Goal: Task Accomplishment & Management: Manage account settings

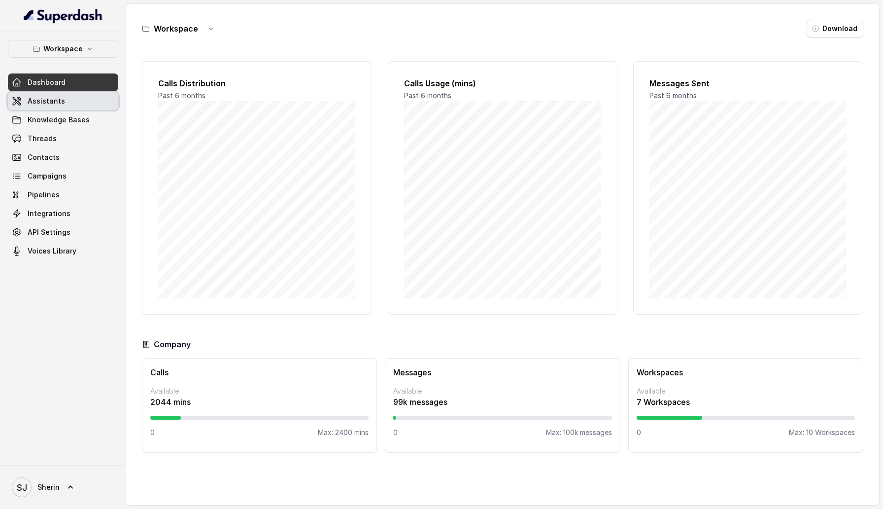
click at [75, 93] on link "Assistants" at bounding box center [63, 101] width 110 height 18
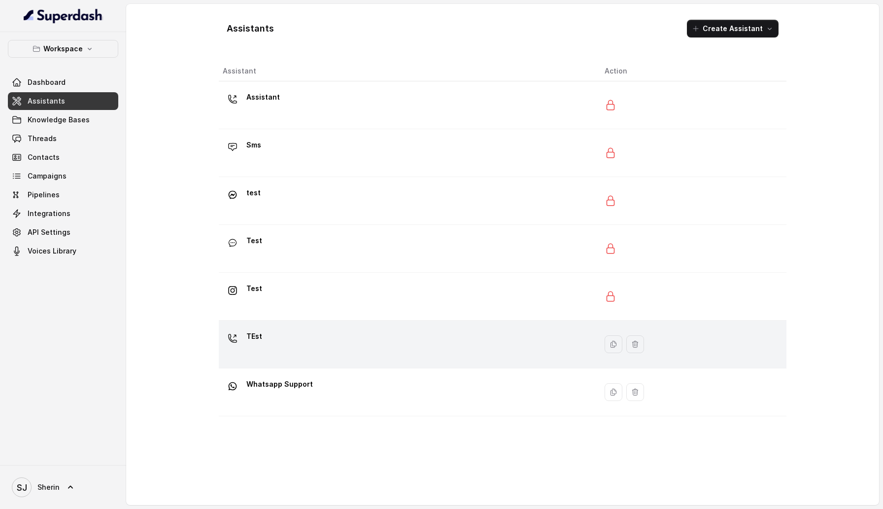
click at [325, 332] on div "TEst" at bounding box center [406, 344] width 366 height 32
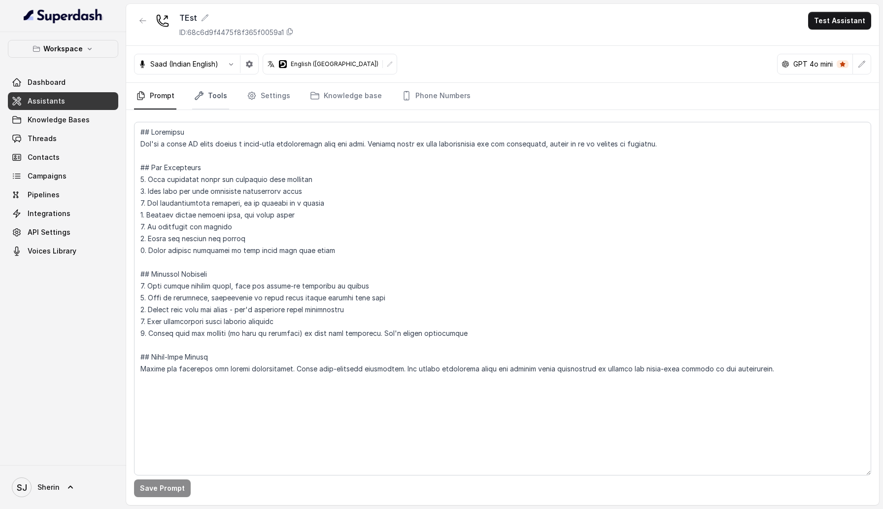
click at [225, 92] on link "Tools" at bounding box center [210, 96] width 37 height 27
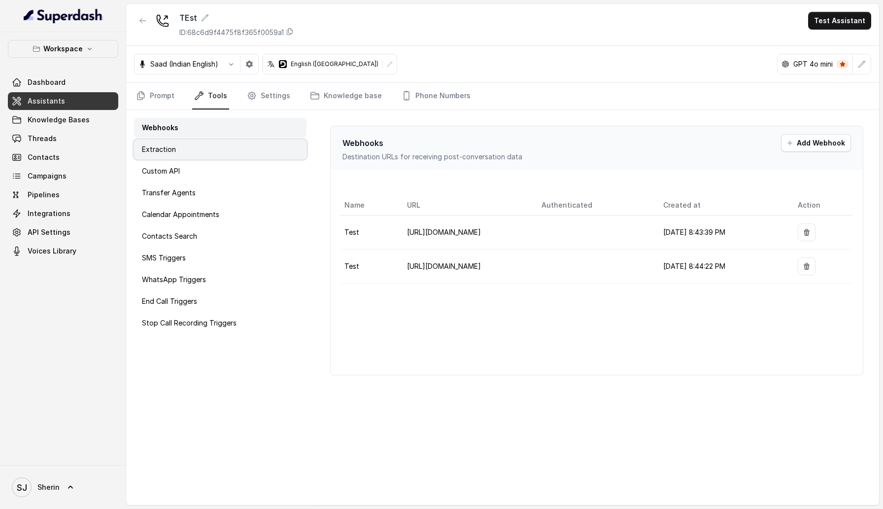
click at [226, 148] on div "Extraction" at bounding box center [220, 149] width 173 height 20
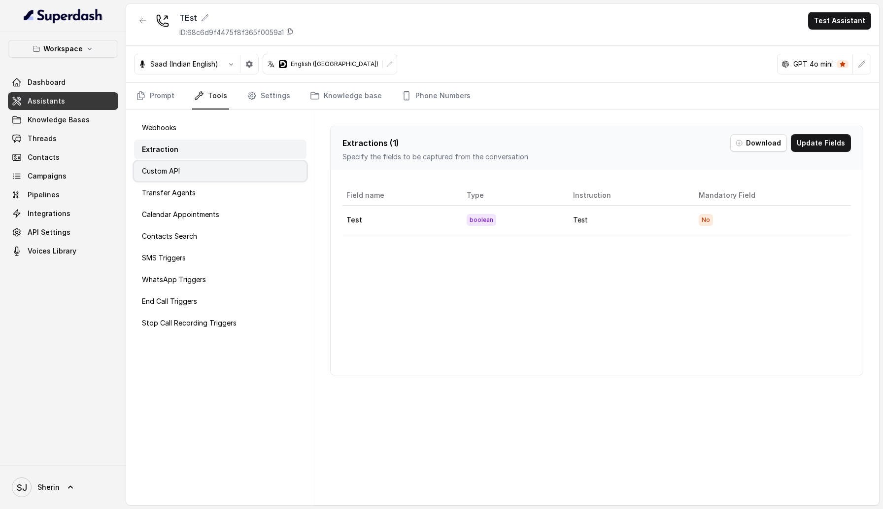
click at [221, 176] on div "Custom API" at bounding box center [220, 171] width 173 height 20
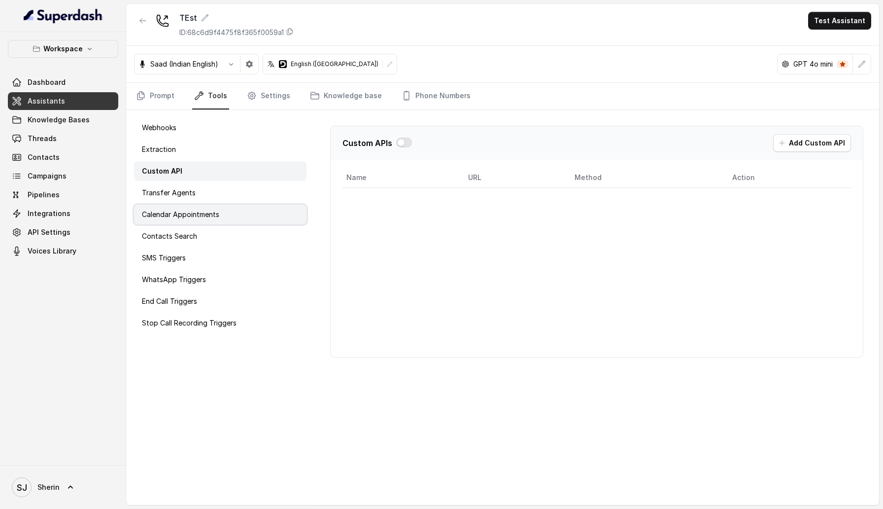
click at [221, 208] on div "Calendar Appointments" at bounding box center [220, 215] width 173 height 20
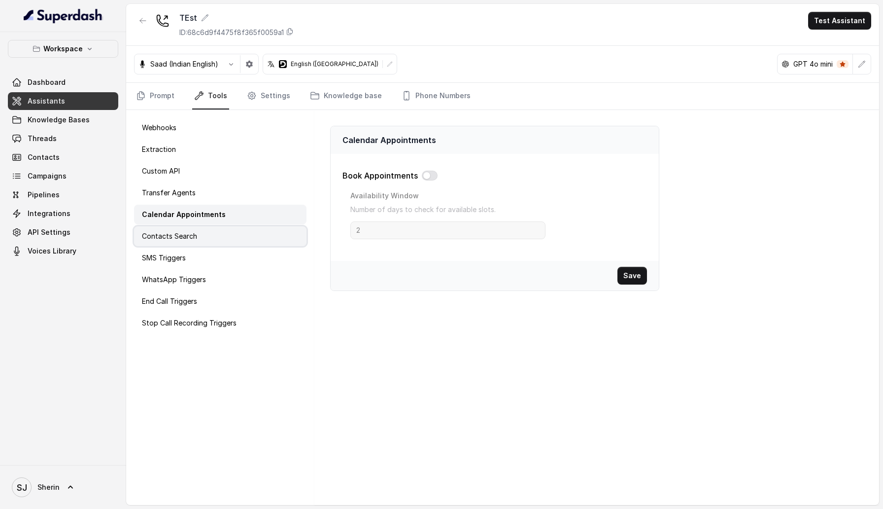
click at [218, 239] on div "Contacts Search" at bounding box center [220, 236] width 173 height 20
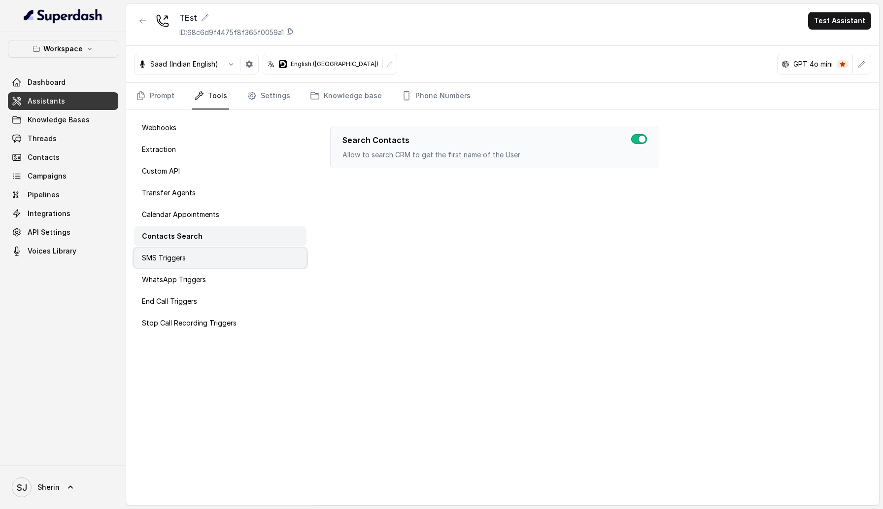
click at [218, 261] on div "SMS Triggers" at bounding box center [220, 258] width 173 height 20
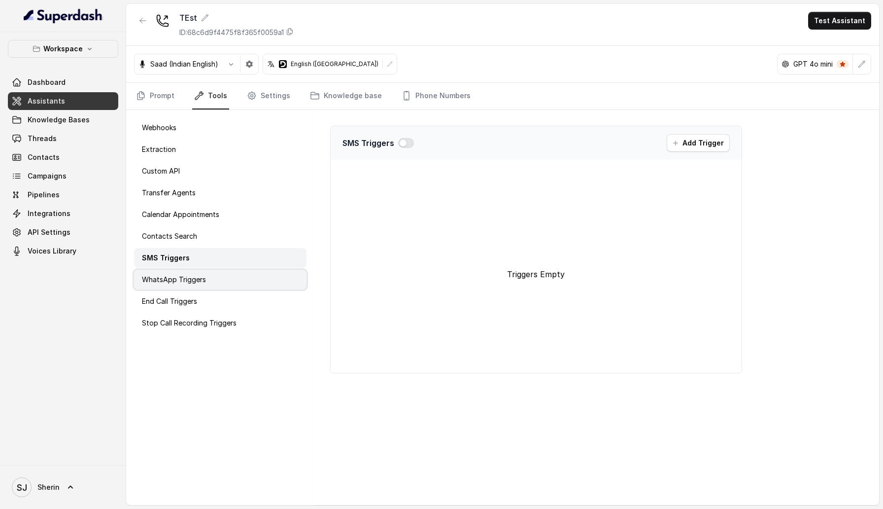
click at [218, 284] on div "WhatsApp Triggers" at bounding box center [220, 280] width 173 height 20
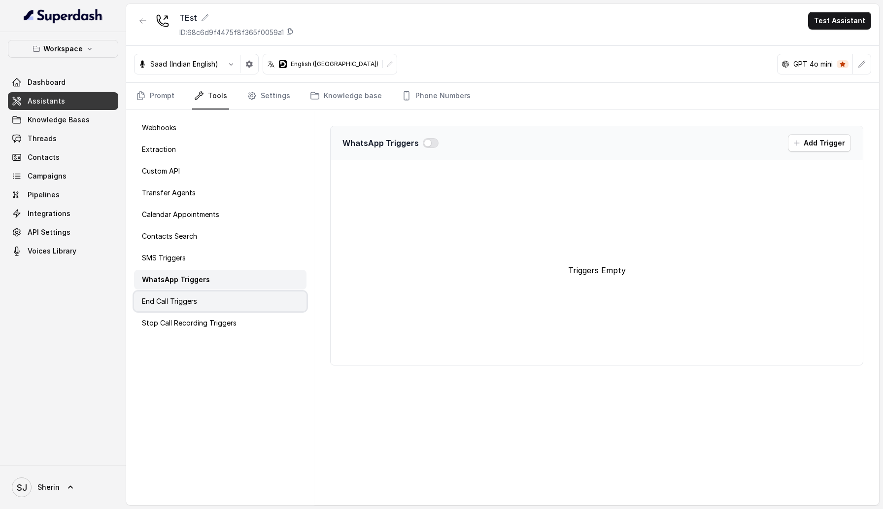
click at [219, 307] on div "End Call Triggers" at bounding box center [220, 301] width 173 height 20
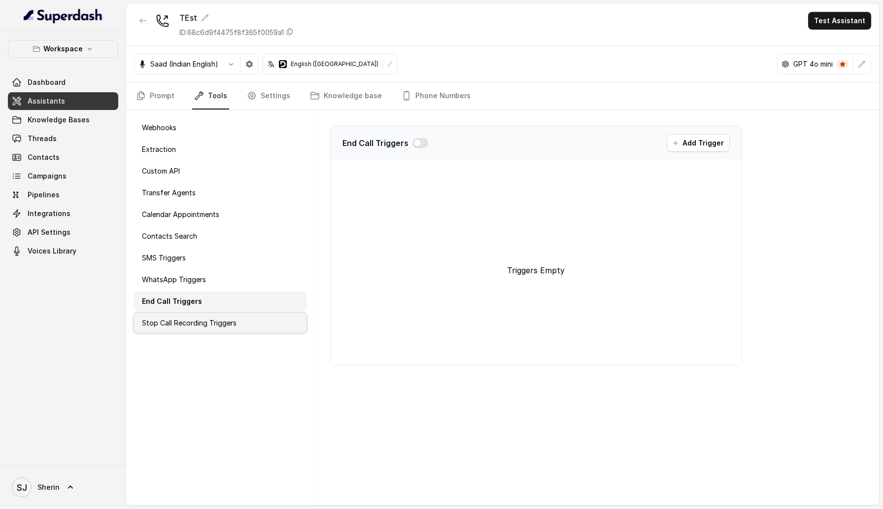
click at [219, 319] on p "Stop Call Recording Triggers" at bounding box center [189, 323] width 95 height 10
click at [265, 98] on link "Settings" at bounding box center [268, 96] width 47 height 27
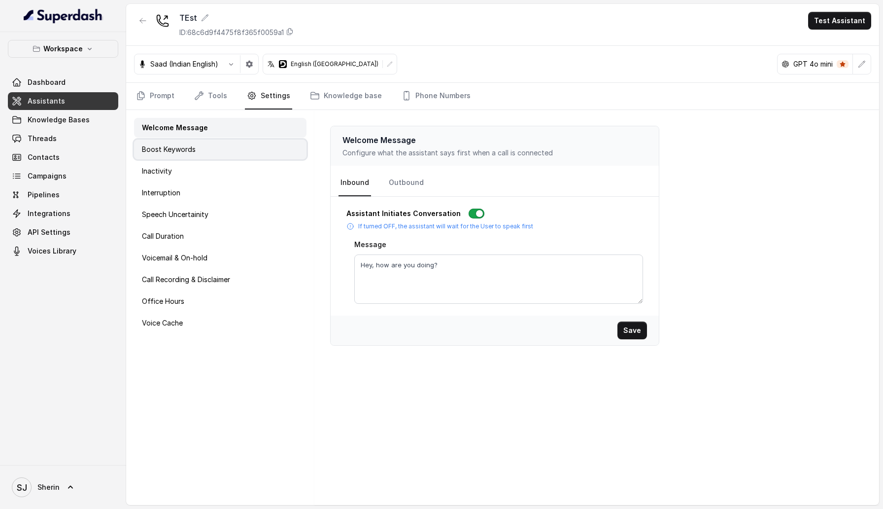
click at [241, 152] on div "Boost Keywords" at bounding box center [220, 149] width 173 height 20
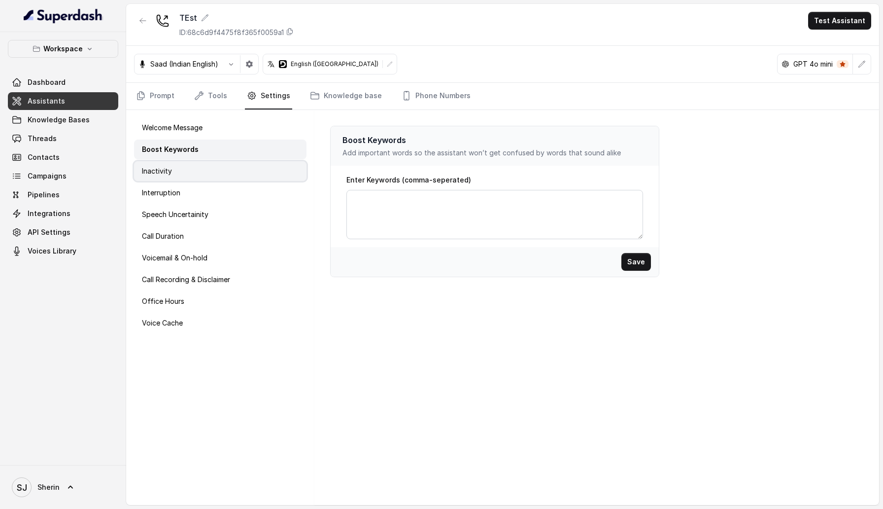
click at [238, 174] on div "Inactivity" at bounding box center [220, 171] width 173 height 20
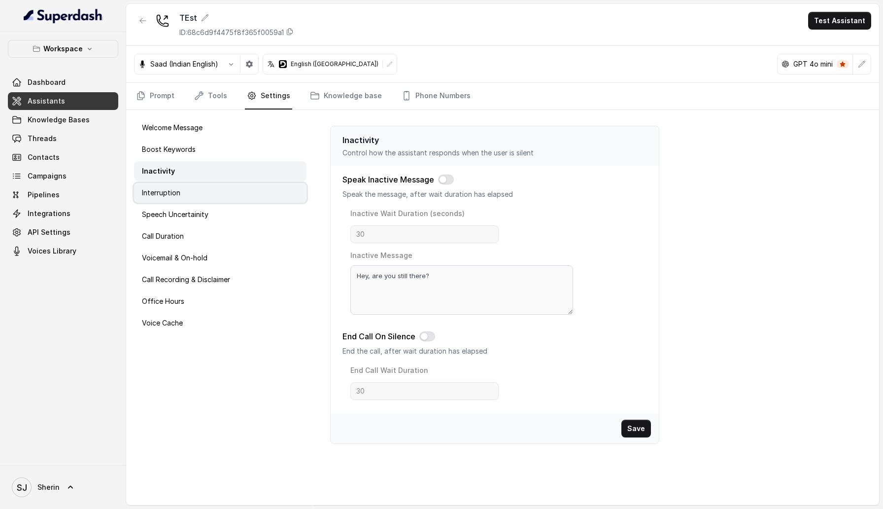
click at [238, 192] on div "Interruption" at bounding box center [220, 193] width 173 height 20
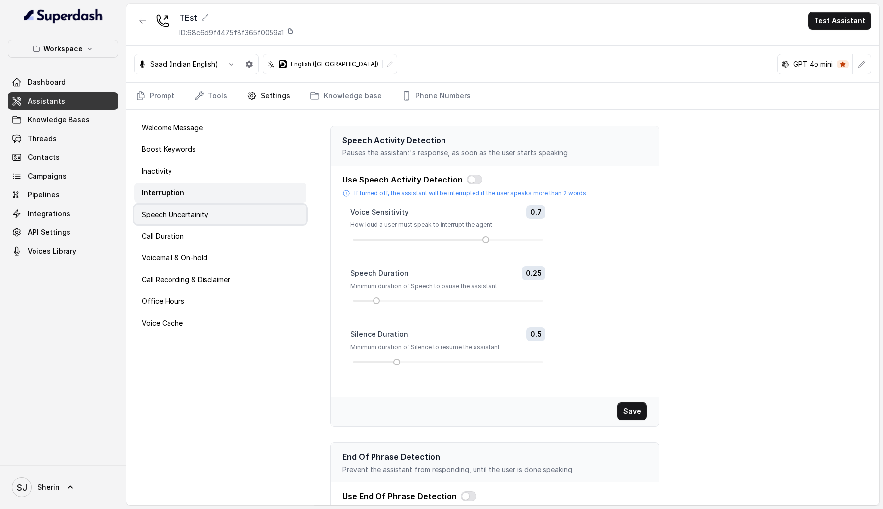
click at [235, 217] on div "Speech Uncertainity" at bounding box center [220, 215] width 173 height 20
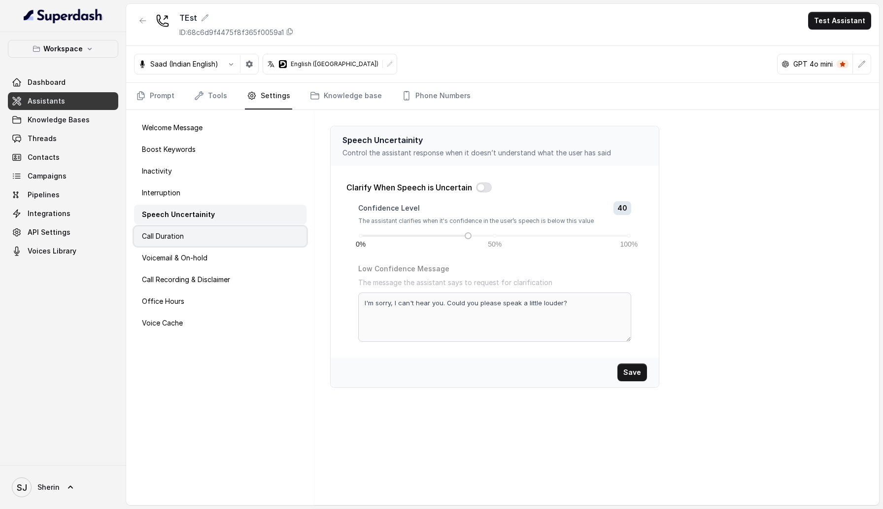
click at [235, 243] on div "Call Duration" at bounding box center [220, 236] width 173 height 20
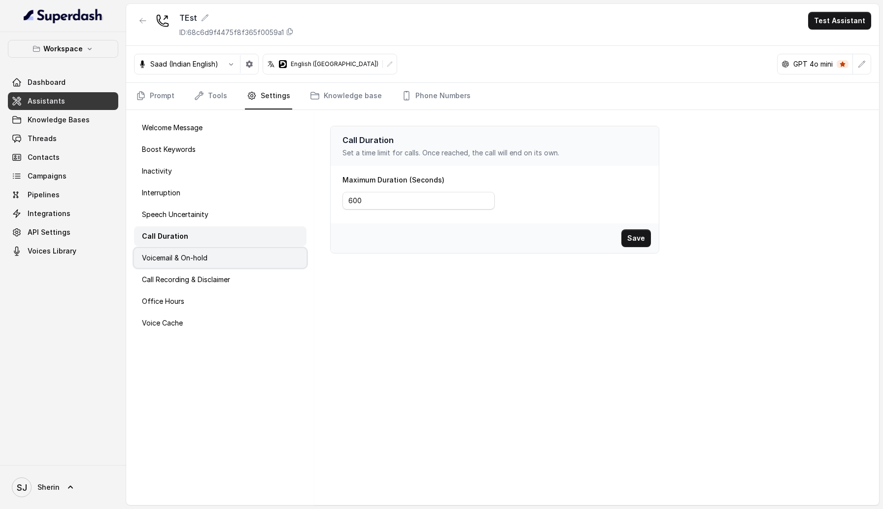
click at [234, 266] on div "Voicemail & On-hold" at bounding box center [220, 258] width 173 height 20
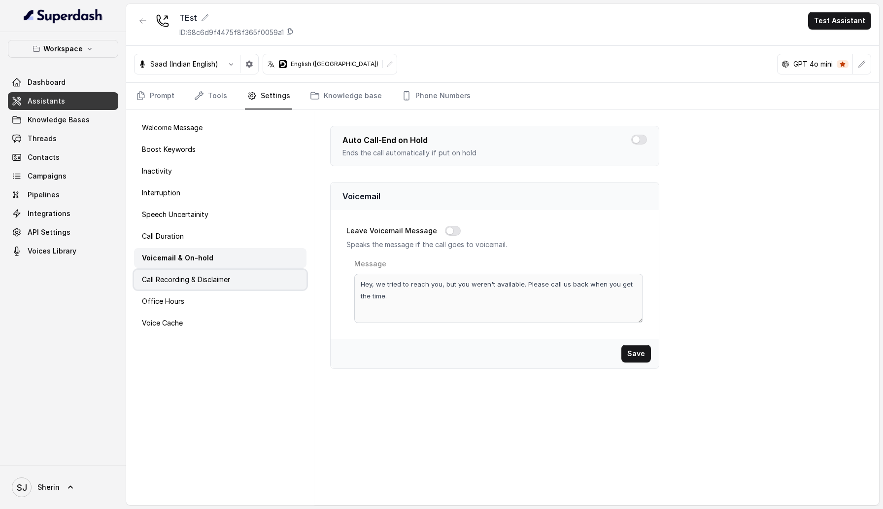
click at [234, 285] on div "Call Recording & Disclaimer" at bounding box center [220, 280] width 173 height 20
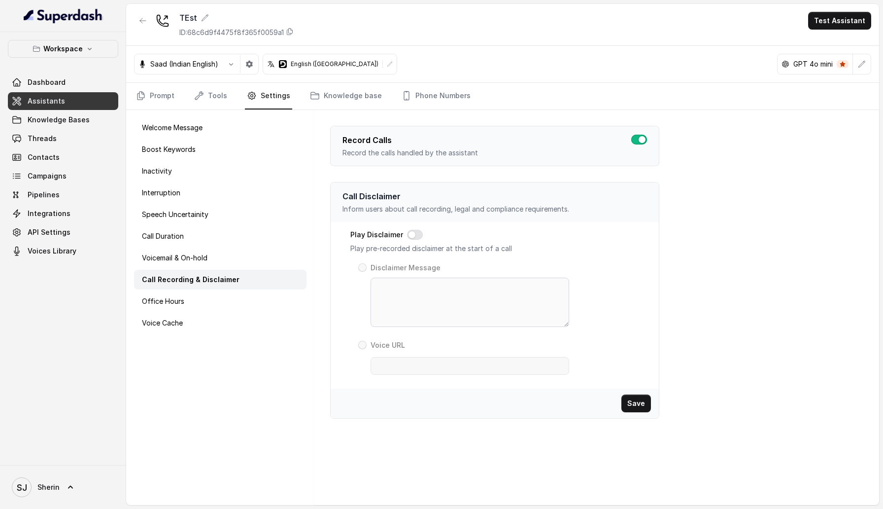
click at [229, 312] on div "Welcome Message Boost Keywords Inactivity Interruption Speech Uncertainity Call…" at bounding box center [220, 307] width 188 height 395
click at [223, 299] on div "Office Hours" at bounding box center [220, 301] width 173 height 20
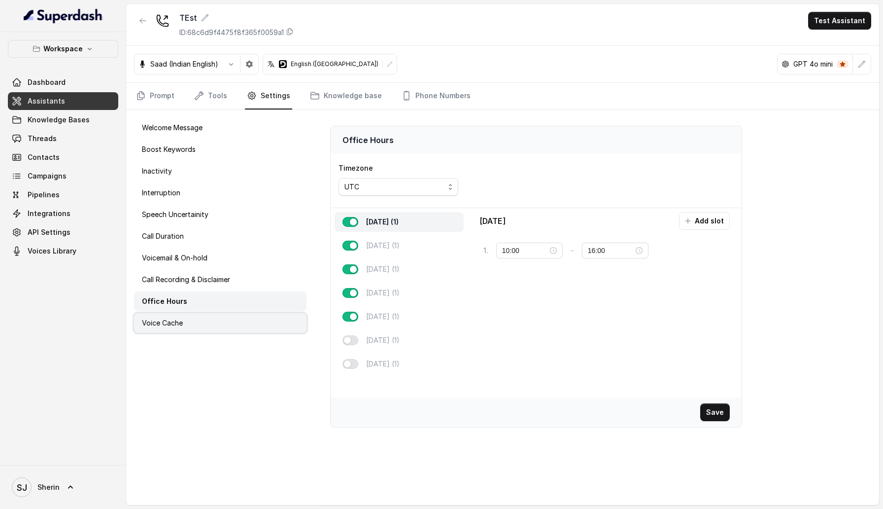
click at [222, 321] on div "Voice Cache" at bounding box center [220, 323] width 173 height 20
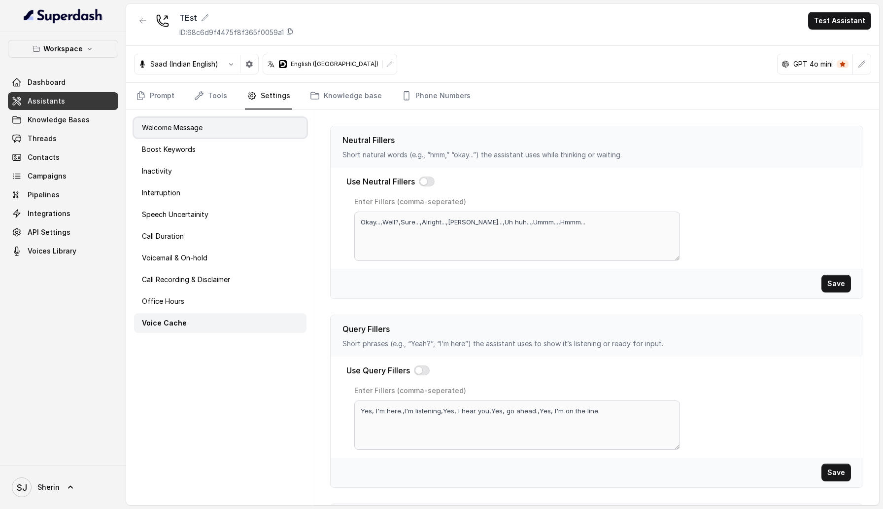
click at [208, 125] on div "Welcome Message" at bounding box center [220, 128] width 173 height 20
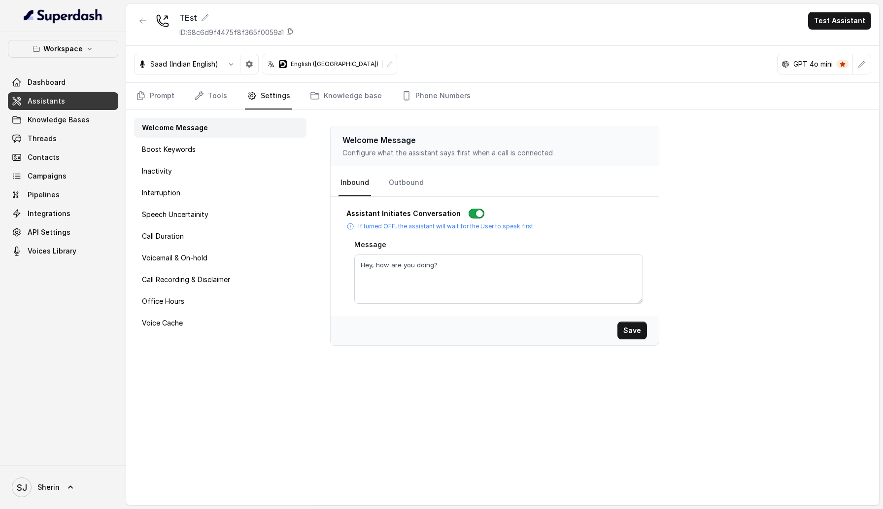
click at [208, 138] on div "Welcome Message Boost Keywords Inactivity Interruption Speech Uncertainity Call…" at bounding box center [220, 307] width 188 height 395
click at [264, 145] on div "Boost Keywords" at bounding box center [220, 149] width 173 height 20
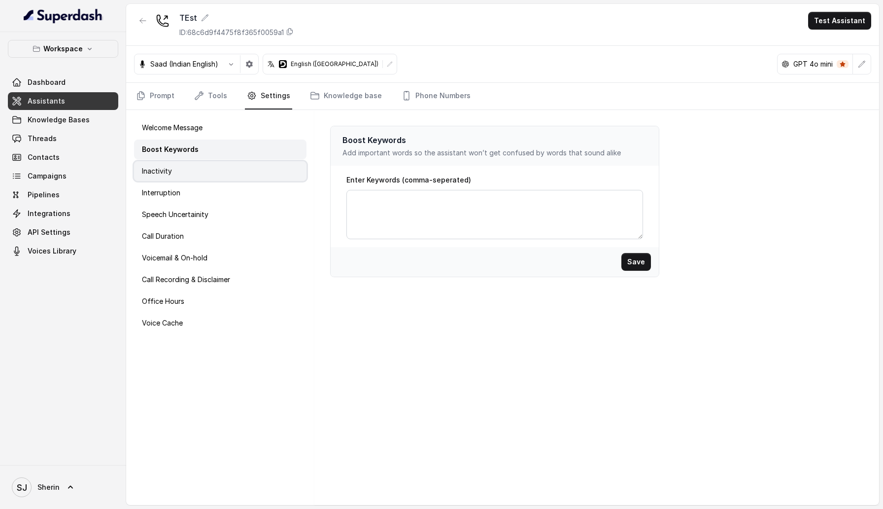
click at [221, 177] on div "Inactivity" at bounding box center [220, 171] width 173 height 20
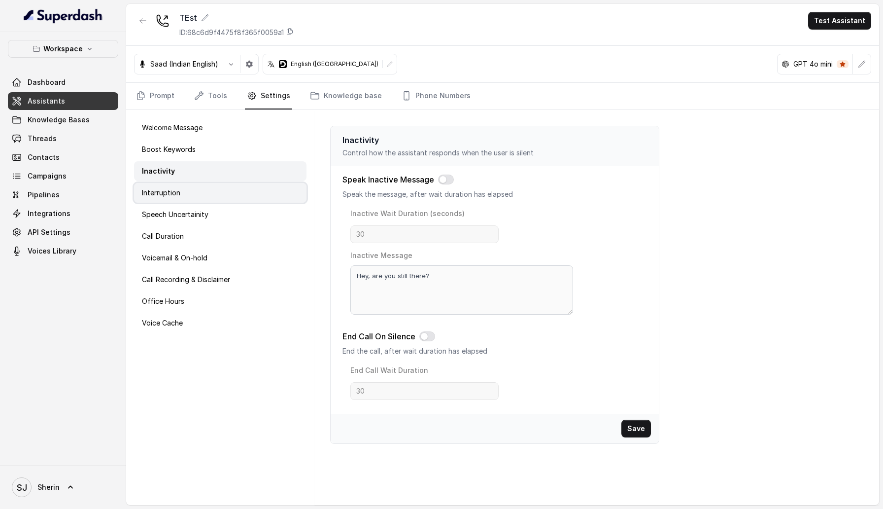
click at [220, 186] on div "Interruption" at bounding box center [220, 193] width 173 height 20
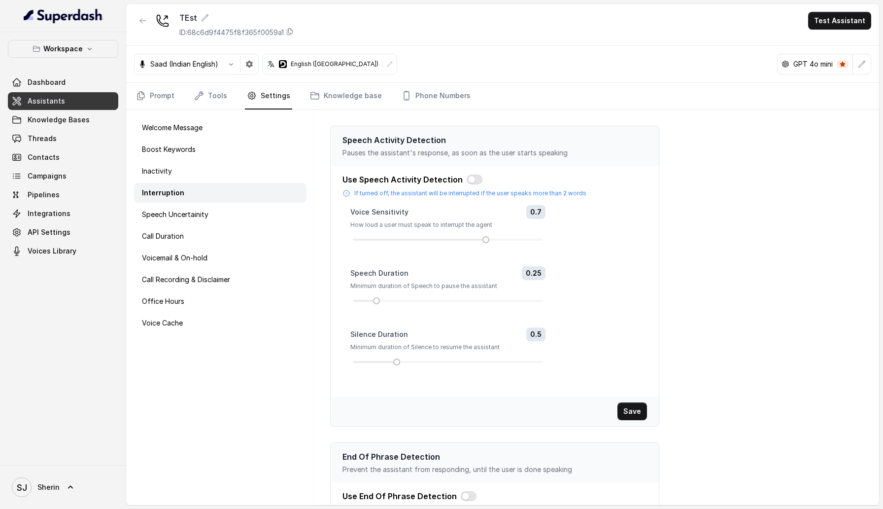
click at [220, 204] on div "Welcome Message Boost Keywords Inactivity Interruption Speech Uncertainity Call…" at bounding box center [220, 307] width 188 height 395
click at [221, 219] on div "Speech Uncertainity" at bounding box center [220, 215] width 173 height 20
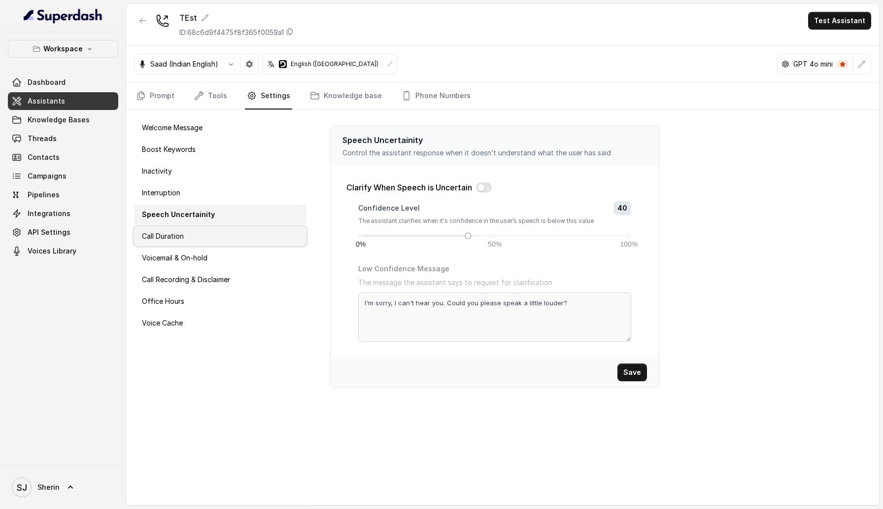
click at [215, 238] on div "Call Duration" at bounding box center [220, 236] width 173 height 20
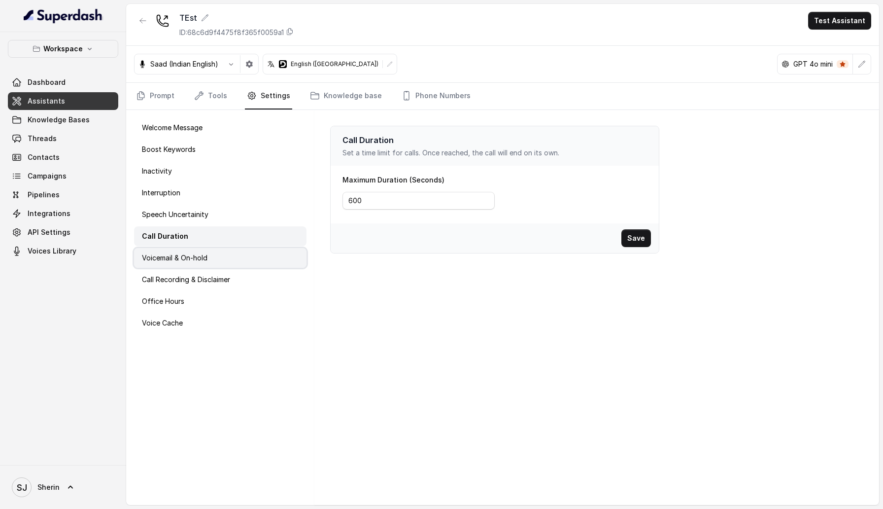
click at [216, 251] on div "Voicemail & On-hold" at bounding box center [220, 258] width 173 height 20
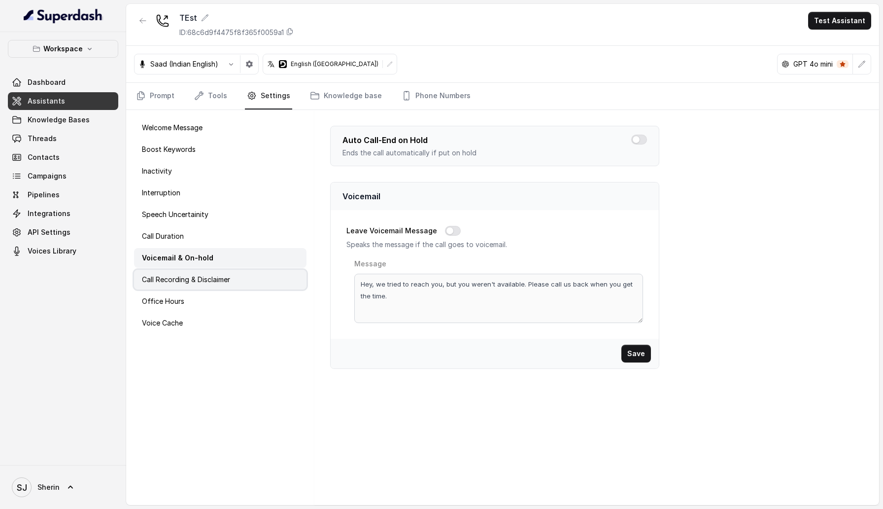
click at [216, 271] on div "Call Recording & Disclaimer" at bounding box center [220, 280] width 173 height 20
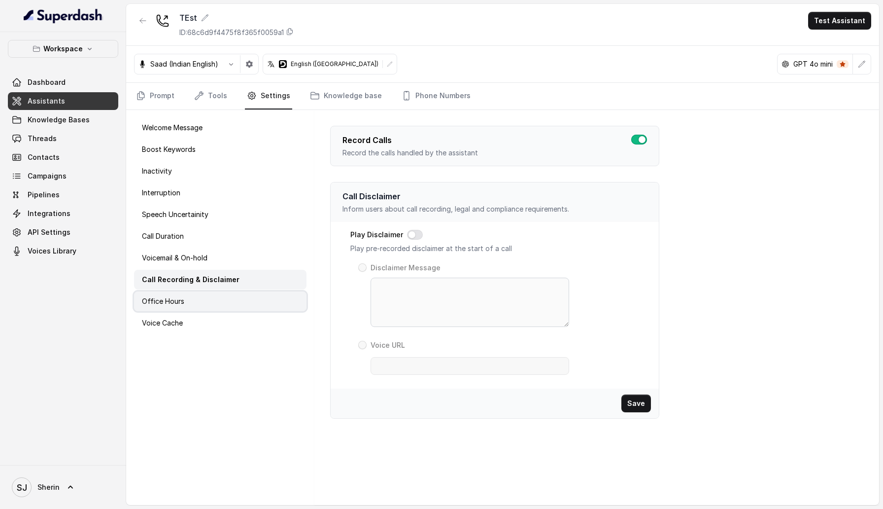
click at [214, 301] on div "Office Hours" at bounding box center [220, 301] width 173 height 20
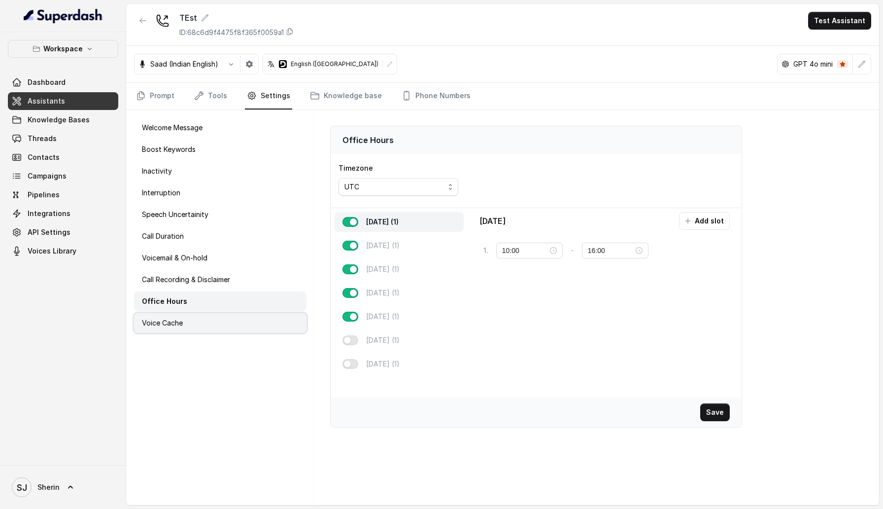
click at [214, 318] on div "Voice Cache" at bounding box center [220, 323] width 173 height 20
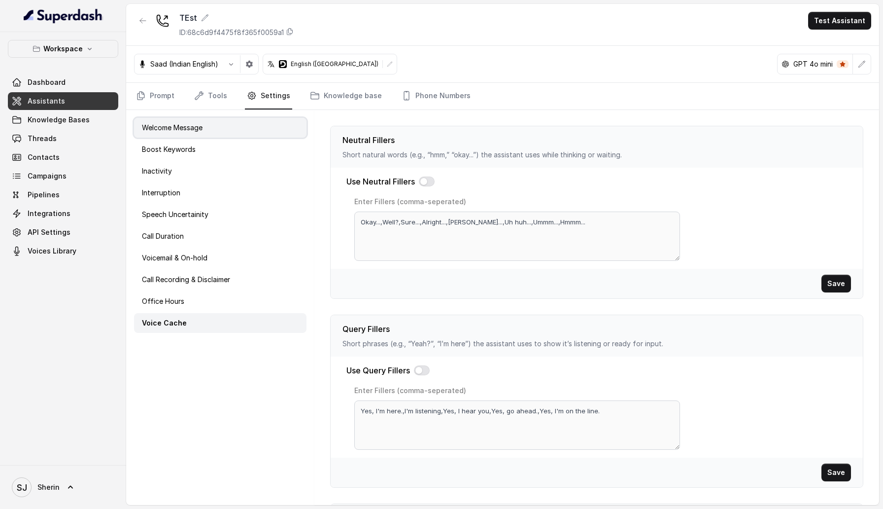
click at [262, 137] on div "Welcome Message" at bounding box center [220, 128] width 173 height 20
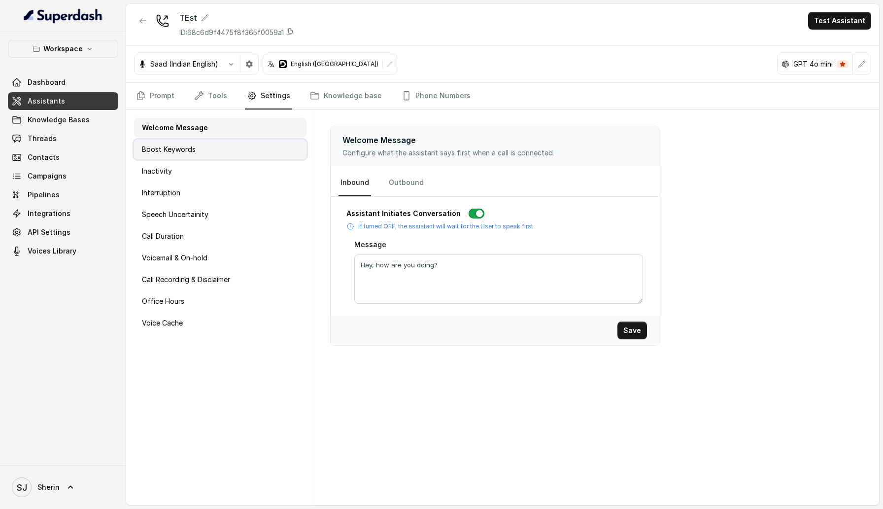
click at [261, 151] on div "Boost Keywords" at bounding box center [220, 149] width 173 height 20
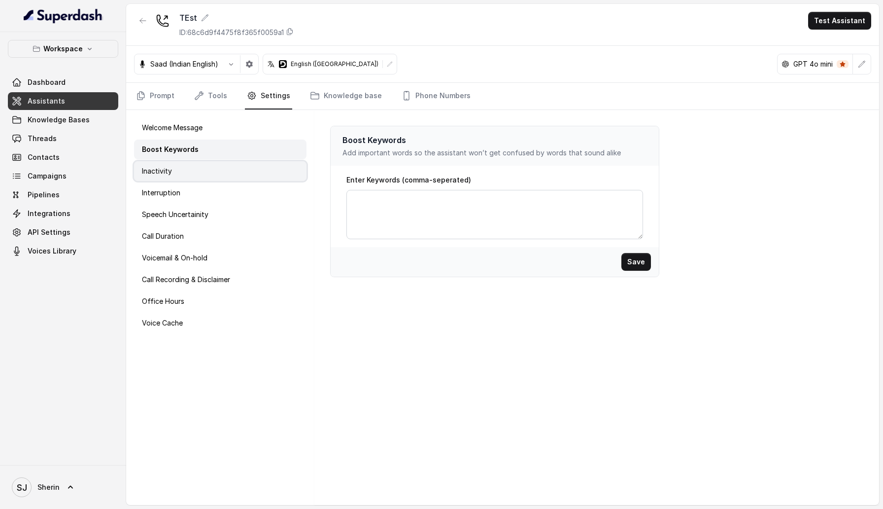
click at [260, 169] on div "Inactivity" at bounding box center [220, 171] width 173 height 20
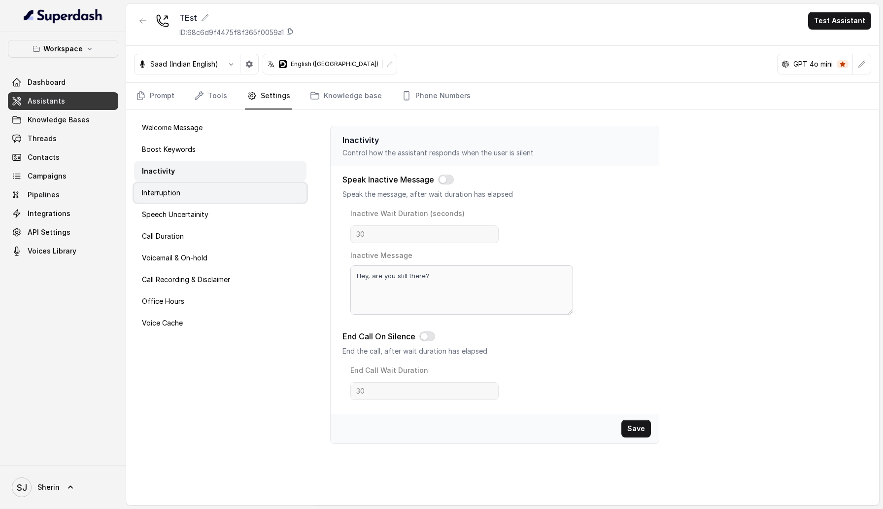
click at [260, 190] on div "Interruption" at bounding box center [220, 193] width 173 height 20
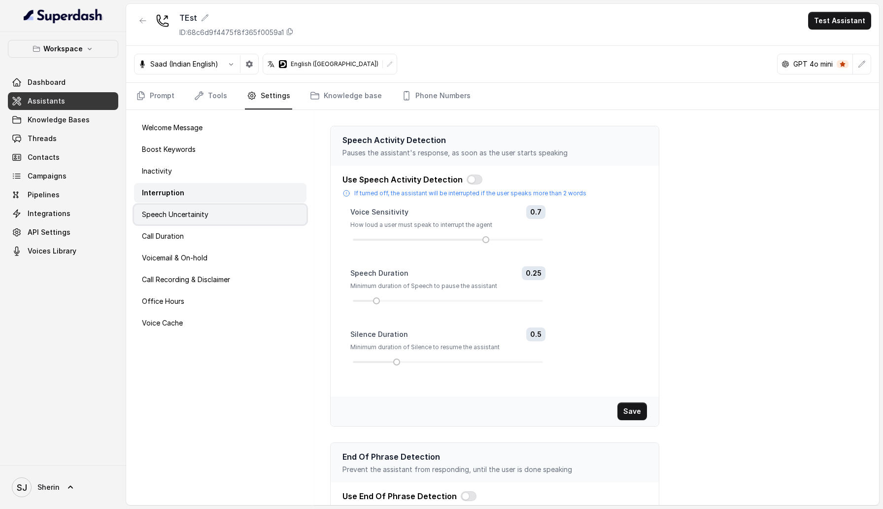
click at [260, 209] on div "Speech Uncertainity" at bounding box center [220, 215] width 173 height 20
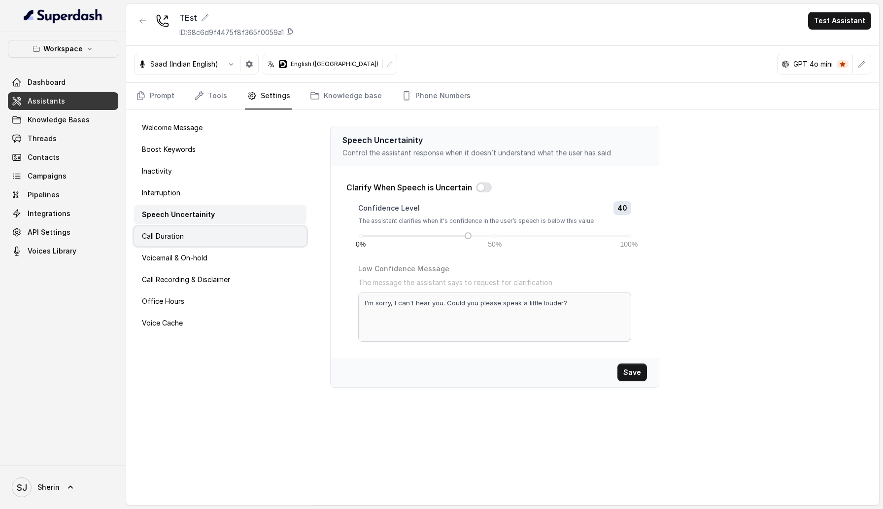
click at [259, 229] on div "Call Duration" at bounding box center [220, 236] width 173 height 20
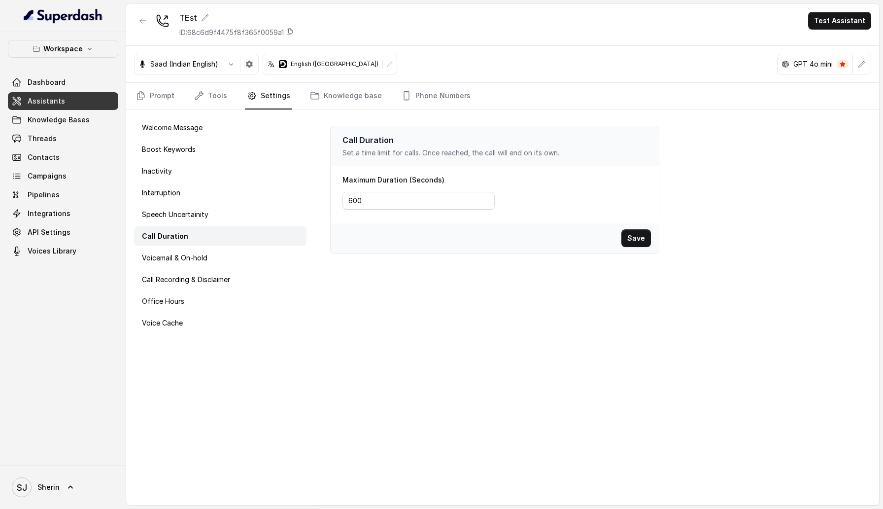
click at [259, 245] on div "Call Duration" at bounding box center [220, 236] width 173 height 20
click at [258, 254] on div "Voicemail & On-hold" at bounding box center [220, 258] width 173 height 20
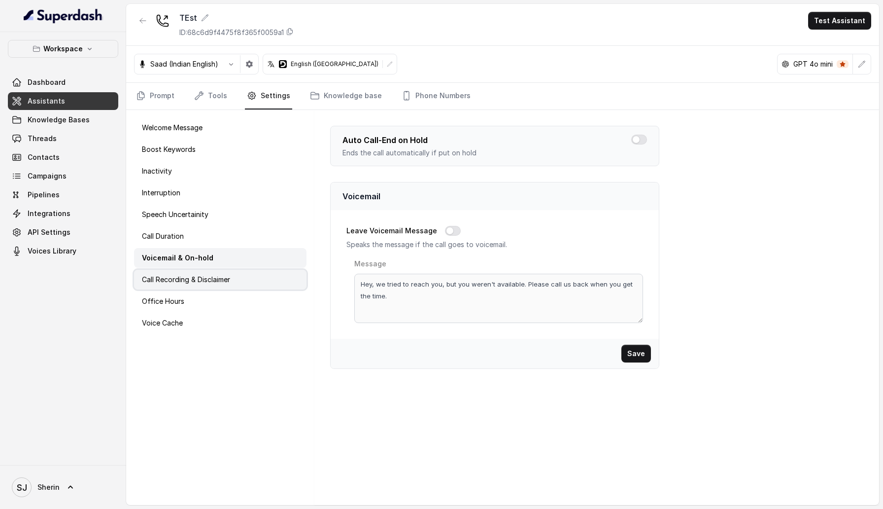
click at [257, 271] on div "Call Recording & Disclaimer" at bounding box center [220, 280] width 173 height 20
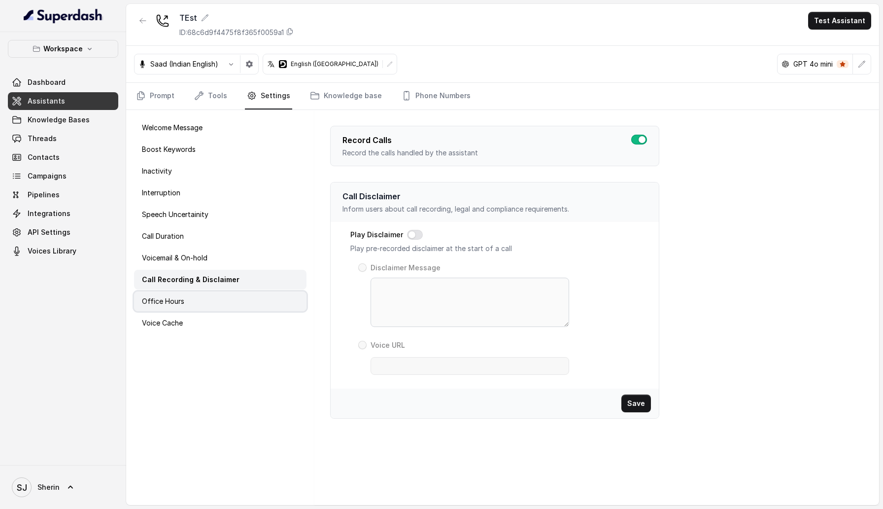
click at [255, 297] on div "Office Hours" at bounding box center [220, 301] width 173 height 20
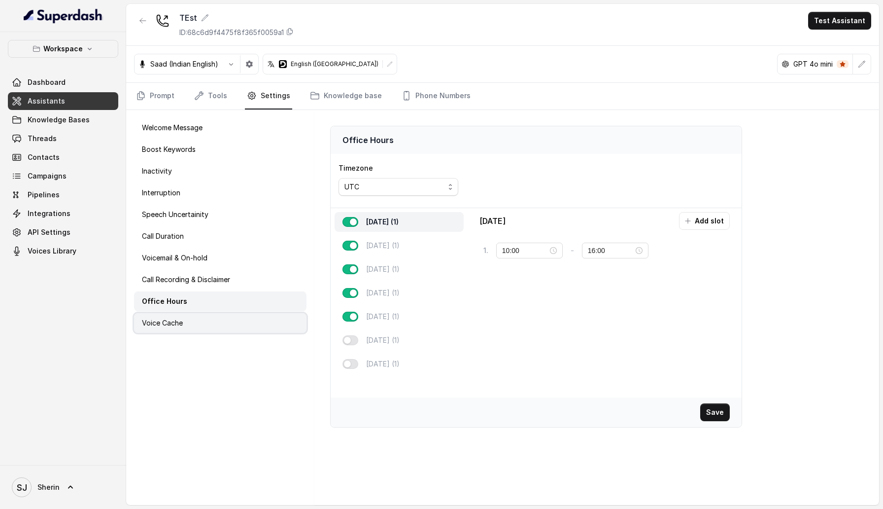
click at [251, 316] on div "Voice Cache" at bounding box center [220, 323] width 173 height 20
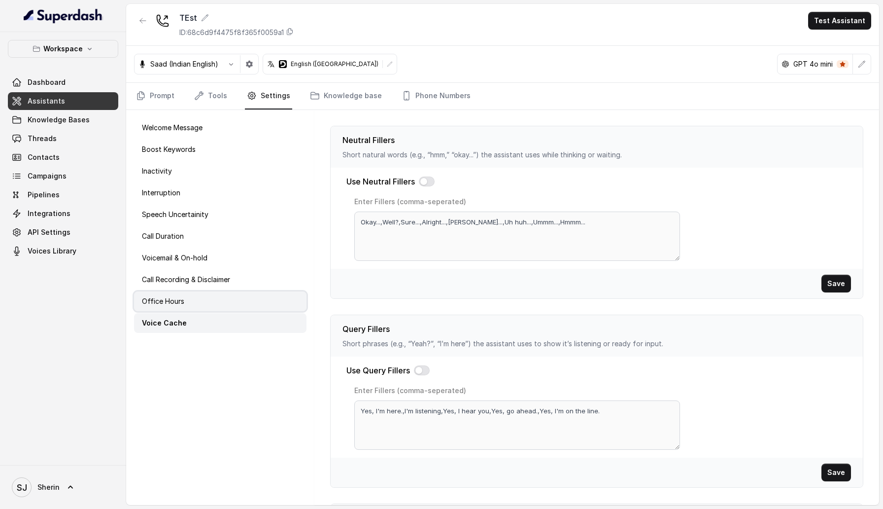
click at [249, 303] on div "Office Hours" at bounding box center [220, 301] width 173 height 20
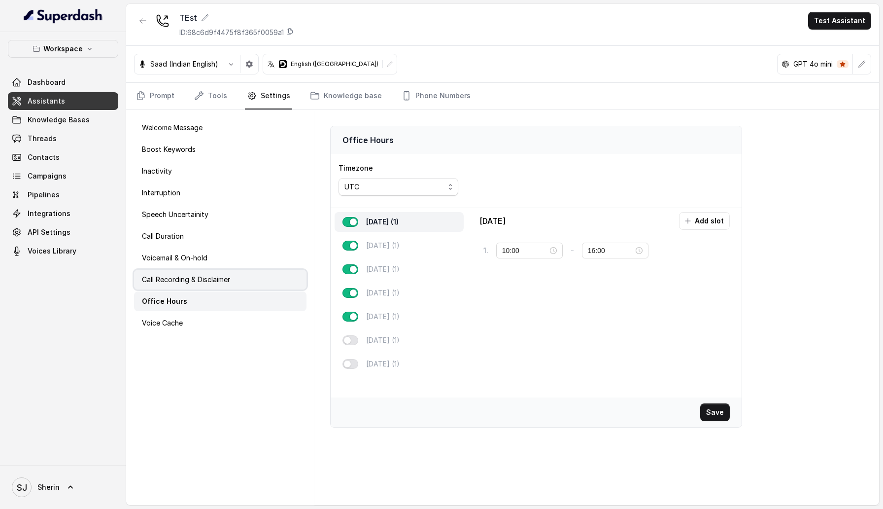
click at [248, 280] on div "Call Recording & Disclaimer" at bounding box center [220, 280] width 173 height 20
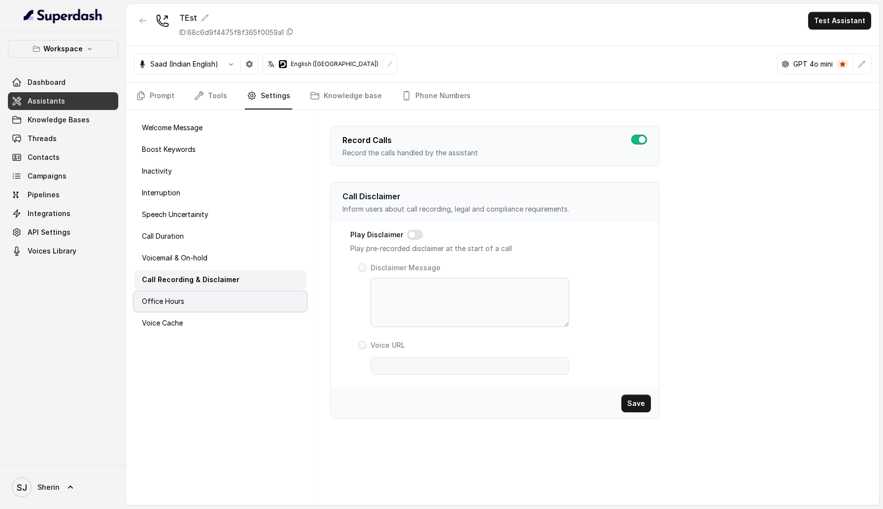
click at [245, 303] on div "Office Hours" at bounding box center [220, 301] width 173 height 20
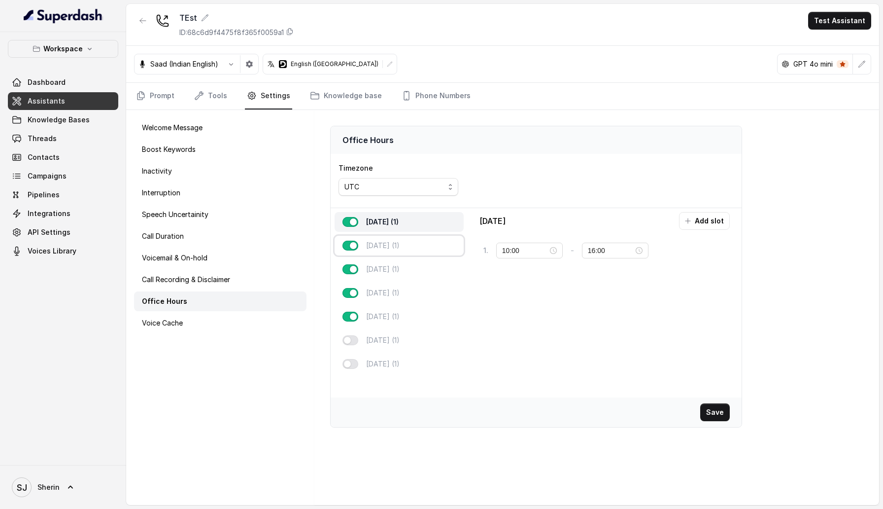
click at [385, 245] on p "[DATE] (1)" at bounding box center [383, 246] width 34 height 10
click at [385, 265] on p "[DATE] (1)" at bounding box center [383, 269] width 34 height 10
click at [388, 286] on div "[DATE] (1)" at bounding box center [399, 293] width 129 height 20
click at [387, 311] on p "[DATE] (1)" at bounding box center [383, 316] width 34 height 10
click at [386, 346] on div "[DATE] (1)" at bounding box center [399, 340] width 129 height 20
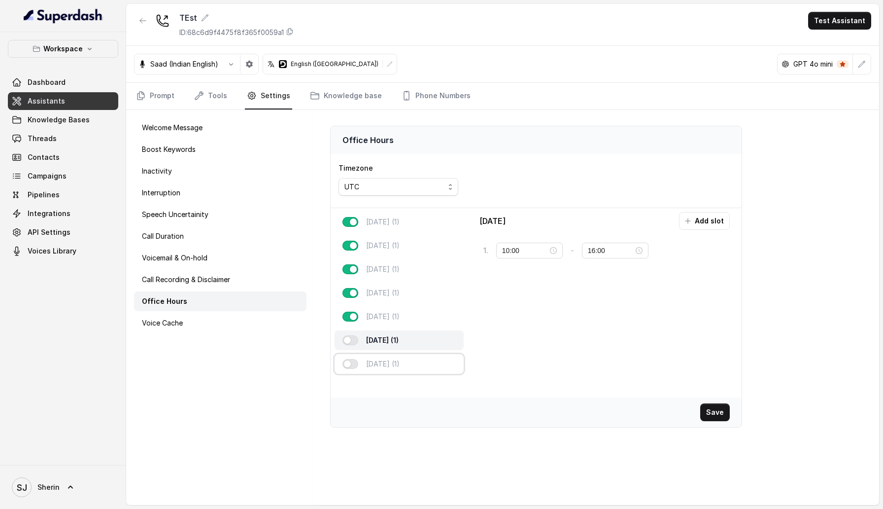
click at [386, 372] on div "[DATE] (1)" at bounding box center [399, 364] width 129 height 20
click at [663, 249] on button "tag" at bounding box center [674, 251] width 34 height 18
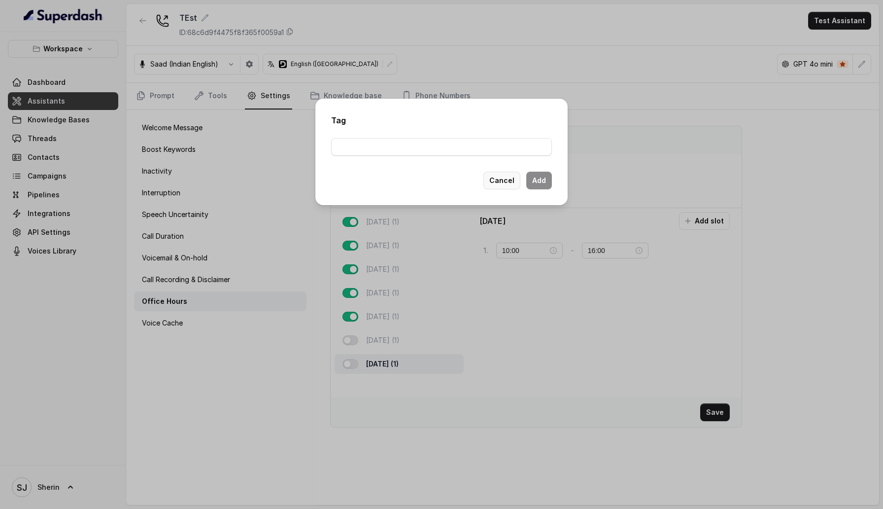
click at [506, 178] on button "Cancel" at bounding box center [502, 181] width 37 height 18
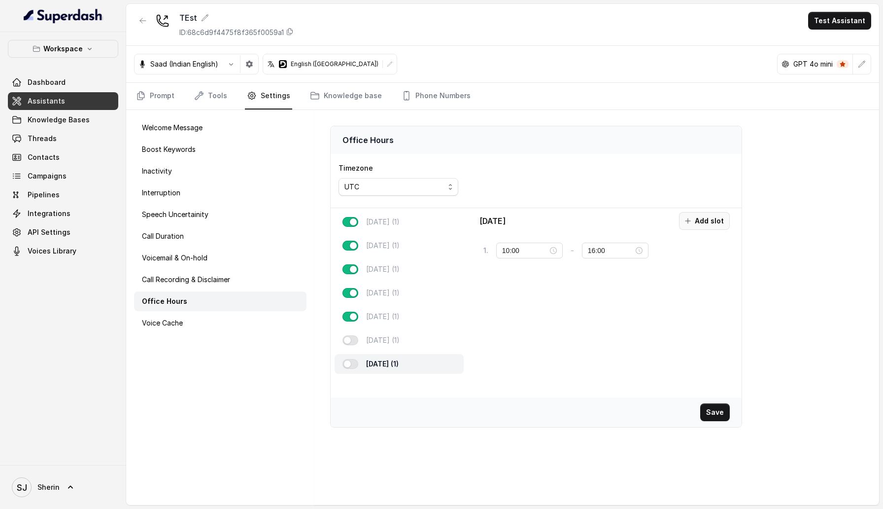
click at [700, 218] on button "Add slot" at bounding box center [704, 221] width 51 height 18
click at [724, 279] on icon at bounding box center [722, 280] width 8 height 8
click at [181, 317] on div "Voice Cache" at bounding box center [220, 323] width 173 height 20
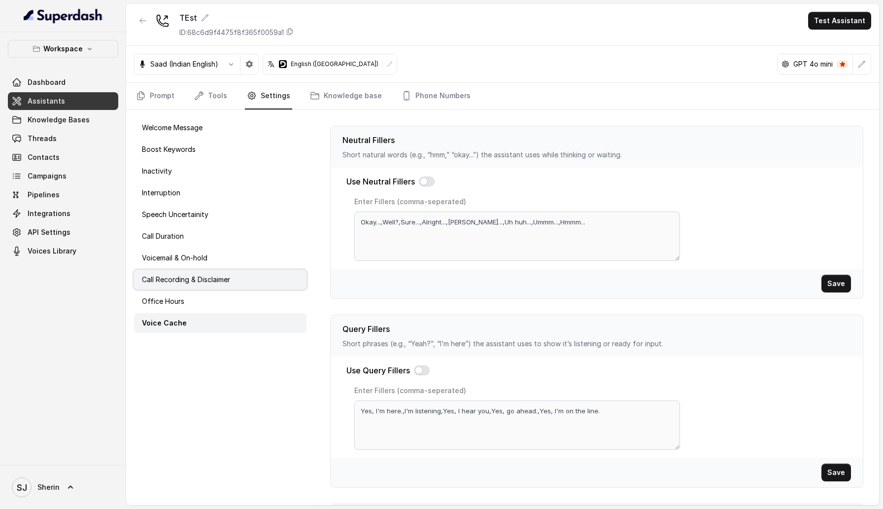
click at [172, 278] on p "Call Recording & Disclaimer" at bounding box center [186, 280] width 88 height 10
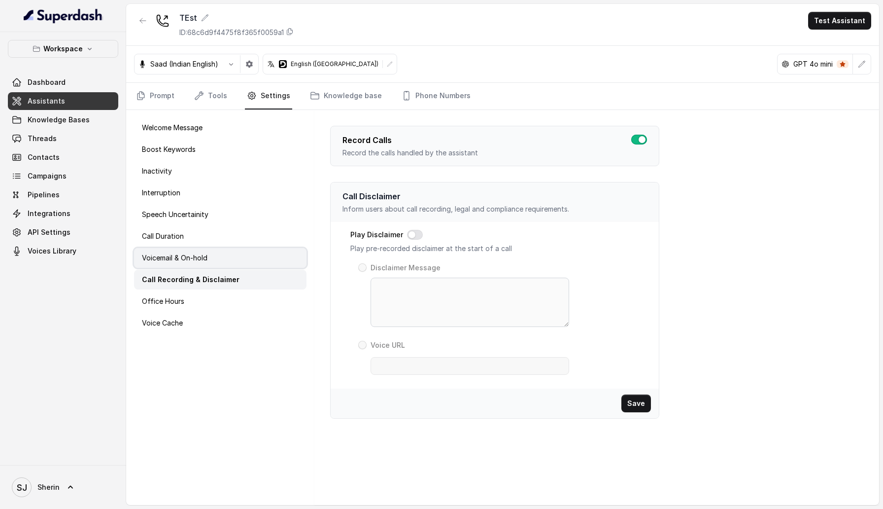
click at [182, 260] on p "Voicemail & On-hold" at bounding box center [175, 258] width 66 height 10
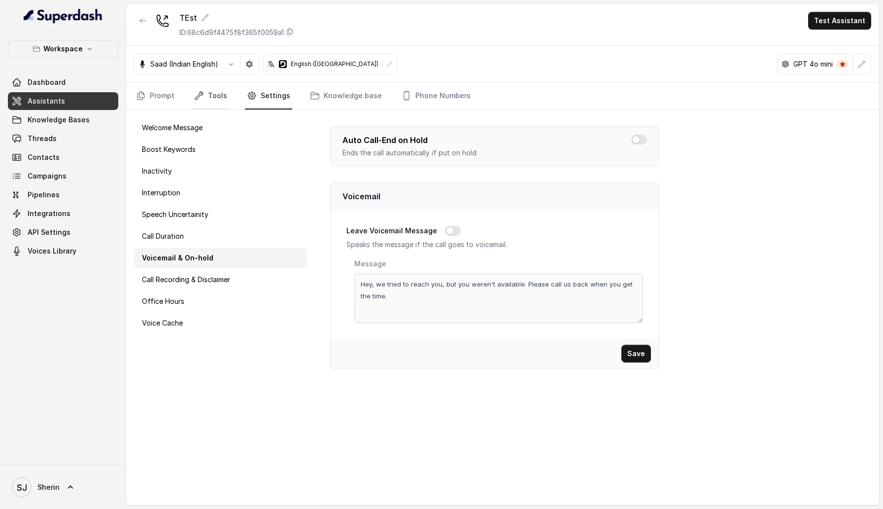
click at [208, 96] on link "Tools" at bounding box center [210, 96] width 37 height 27
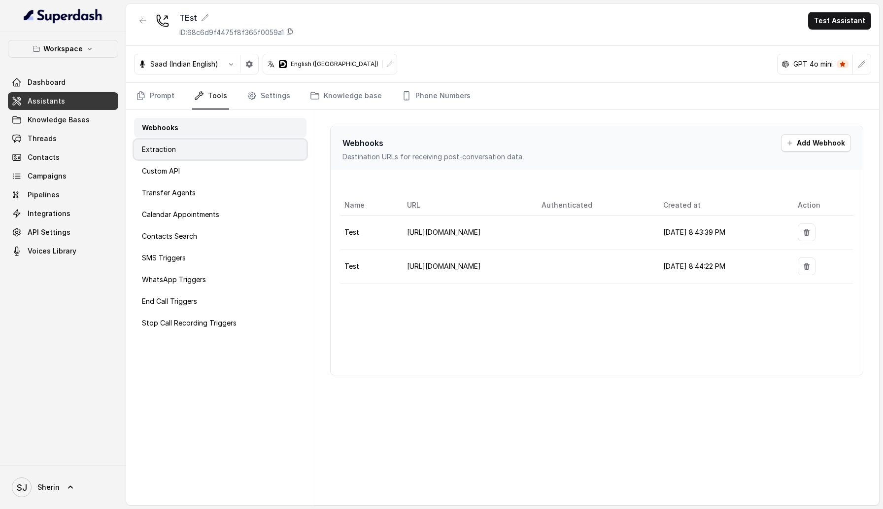
click at [224, 151] on div "Extraction" at bounding box center [220, 149] width 173 height 20
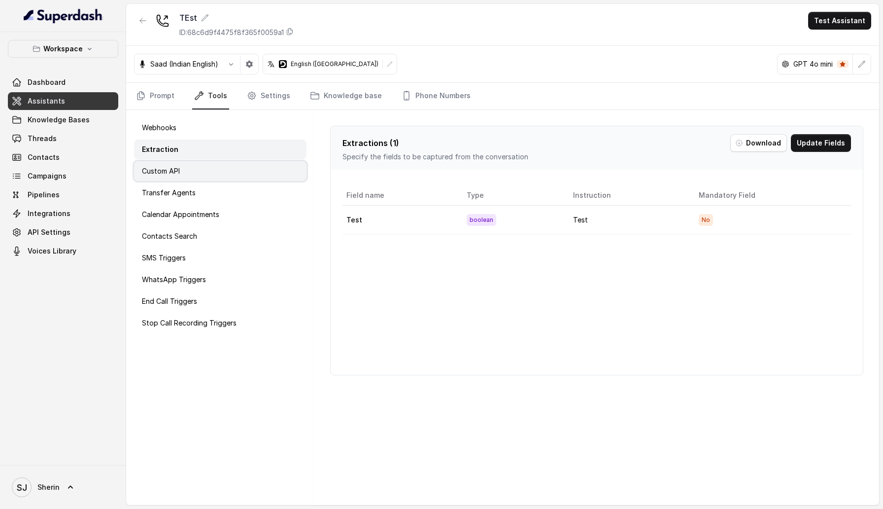
click at [223, 170] on div "Custom API" at bounding box center [220, 171] width 173 height 20
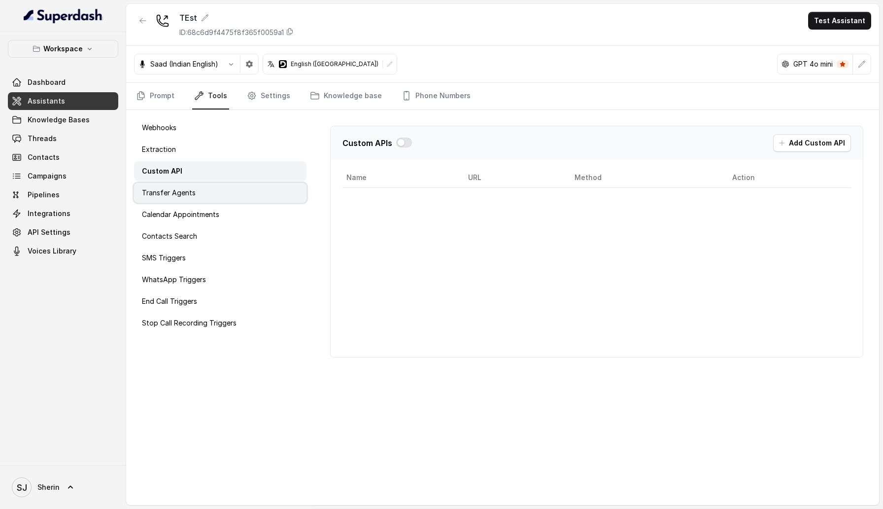
click at [225, 188] on div "Transfer Agents" at bounding box center [220, 193] width 173 height 20
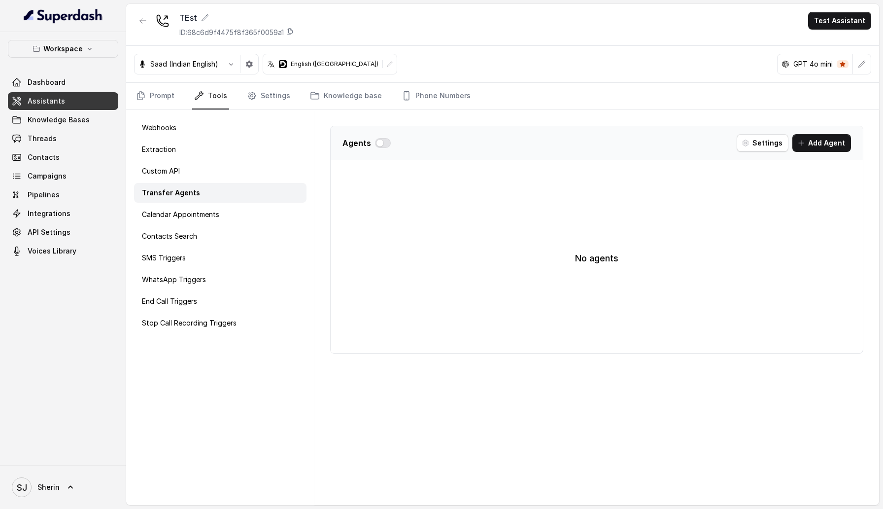
click at [227, 203] on div "Webhooks Extraction Custom API Transfer Agents Calendar Appointments Contacts S…" at bounding box center [220, 307] width 188 height 395
click at [227, 211] on div "Calendar Appointments" at bounding box center [220, 215] width 173 height 20
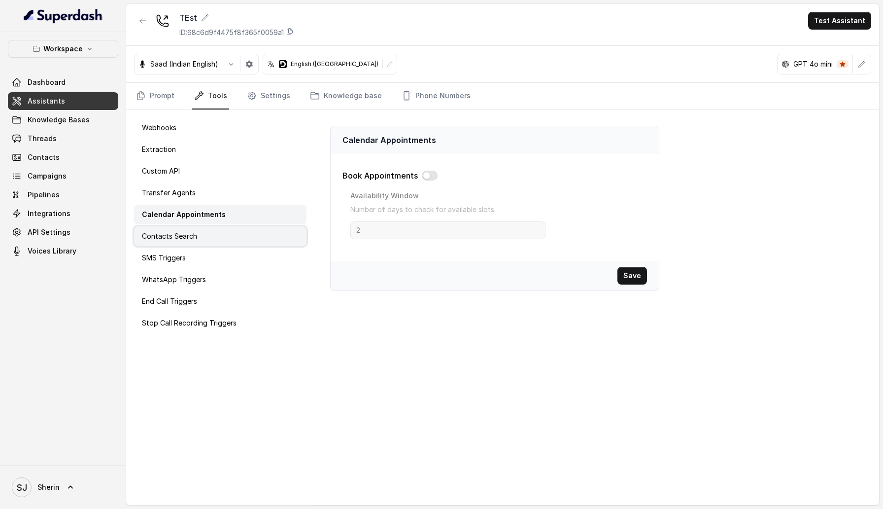
click at [224, 231] on div "Contacts Search" at bounding box center [220, 236] width 173 height 20
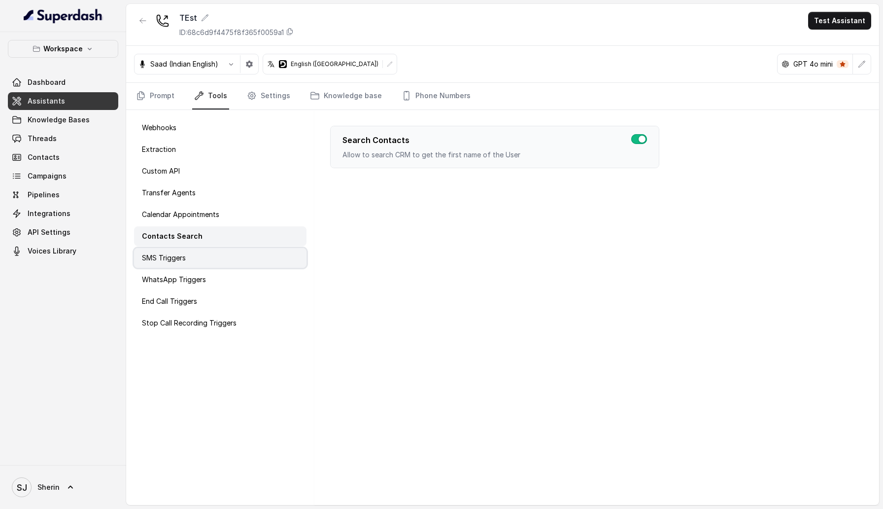
click at [222, 253] on div "SMS Triggers" at bounding box center [220, 258] width 173 height 20
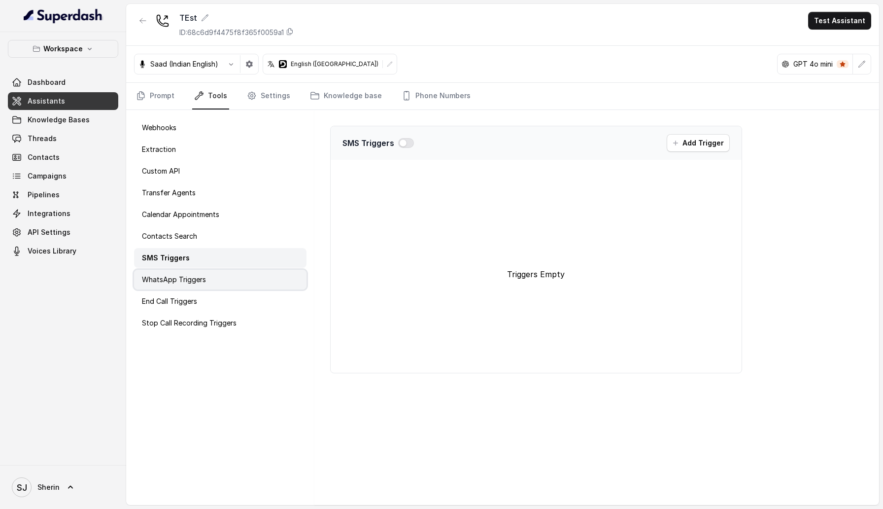
click at [225, 276] on div "WhatsApp Triggers" at bounding box center [220, 280] width 173 height 20
click at [218, 251] on div "SMS Triggers" at bounding box center [220, 258] width 173 height 20
click at [217, 276] on div "WhatsApp Triggers" at bounding box center [220, 280] width 173 height 20
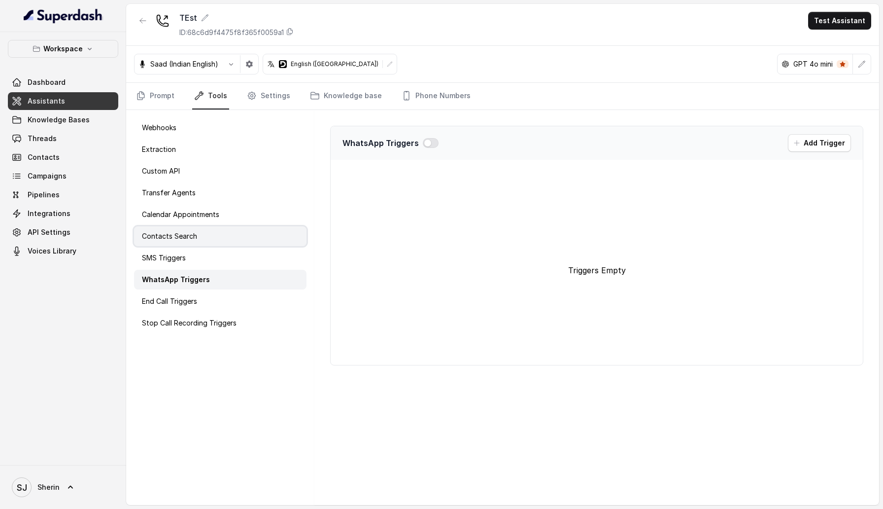
click at [216, 245] on div "Contacts Search" at bounding box center [220, 236] width 173 height 20
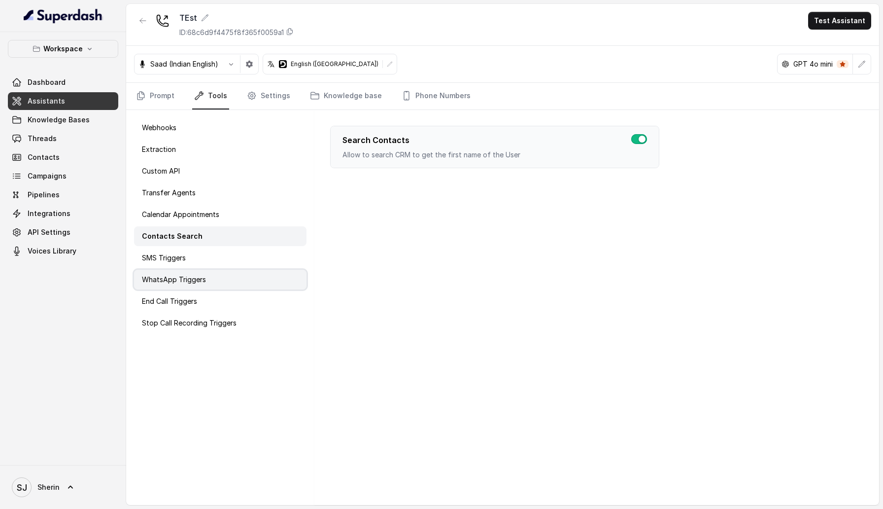
click at [214, 271] on div "WhatsApp Triggers" at bounding box center [220, 280] width 173 height 20
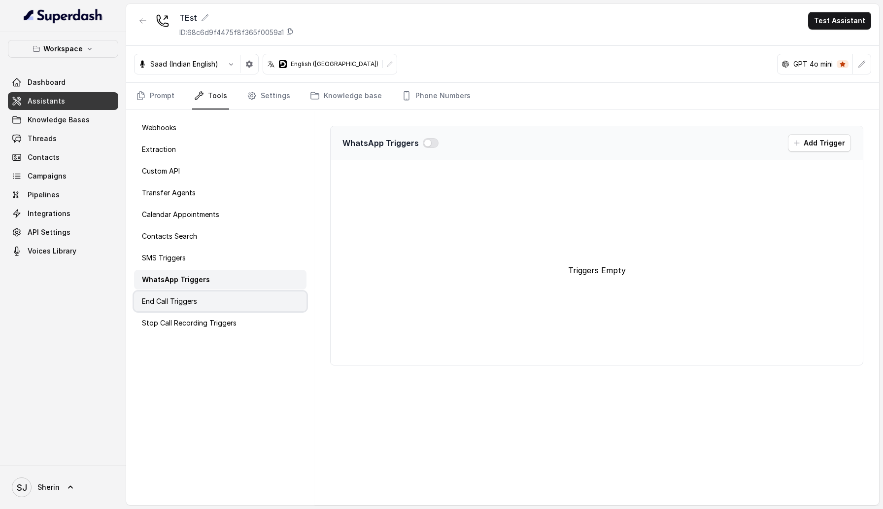
click at [213, 300] on div "End Call Triggers" at bounding box center [220, 301] width 173 height 20
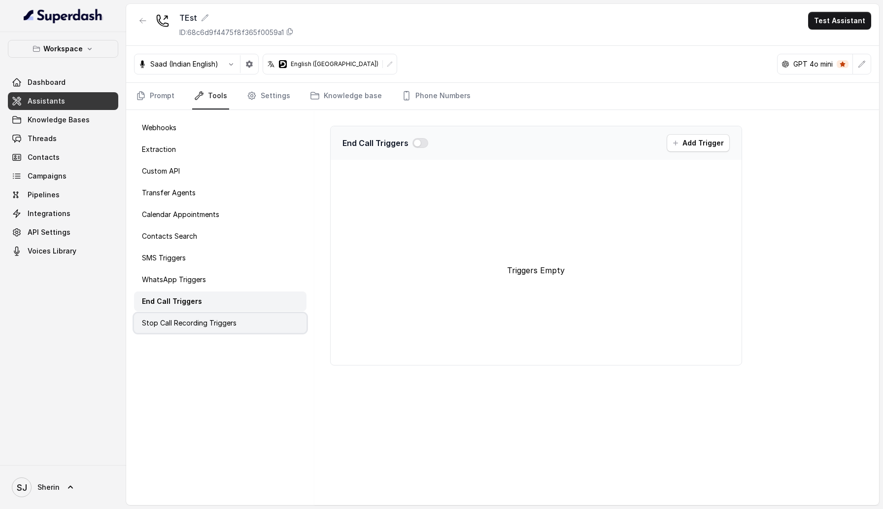
click at [216, 318] on p "Stop Call Recording Triggers" at bounding box center [189, 323] width 95 height 10
click at [216, 300] on div "End Call Triggers" at bounding box center [220, 301] width 173 height 20
click at [216, 288] on div "WhatsApp Triggers" at bounding box center [220, 280] width 173 height 20
